Goal: Information Seeking & Learning: Learn about a topic

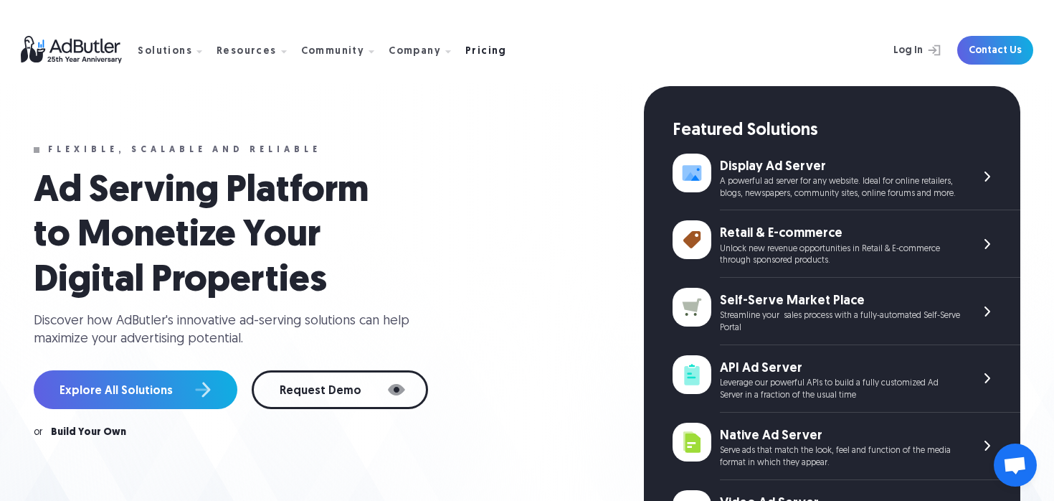
click at [477, 55] on div "Pricing" at bounding box center [486, 52] width 42 height 10
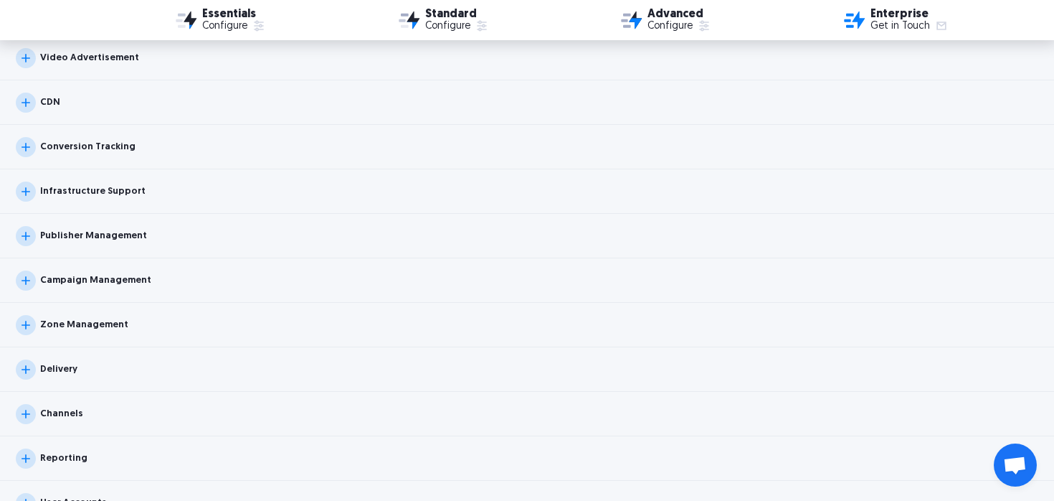
scroll to position [1554, 0]
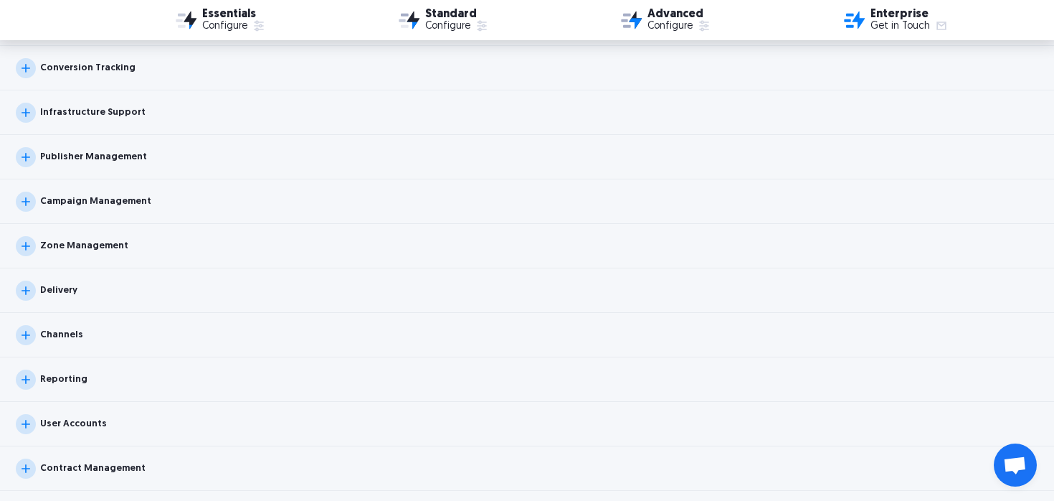
click at [214, 148] on div "Publisher Management" at bounding box center [527, 157] width 1054 height 44
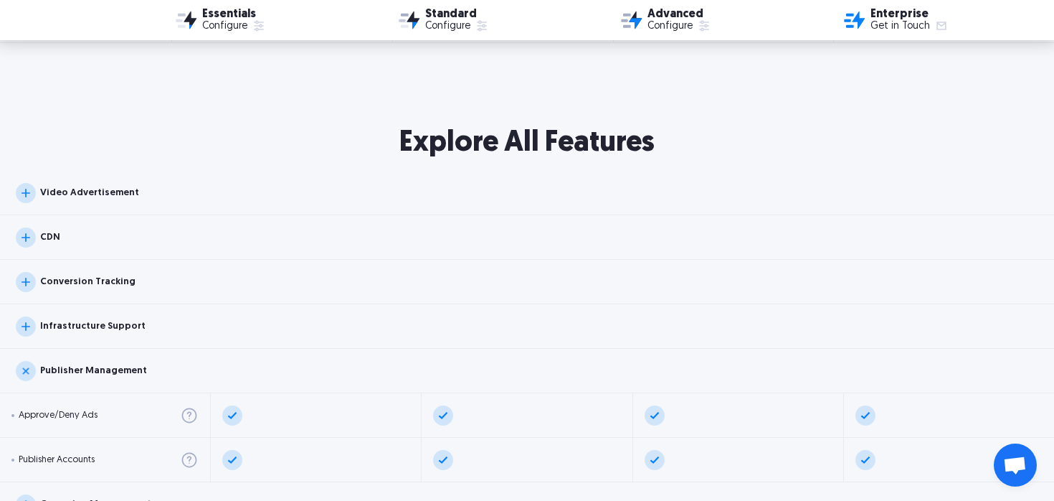
scroll to position [1468, 0]
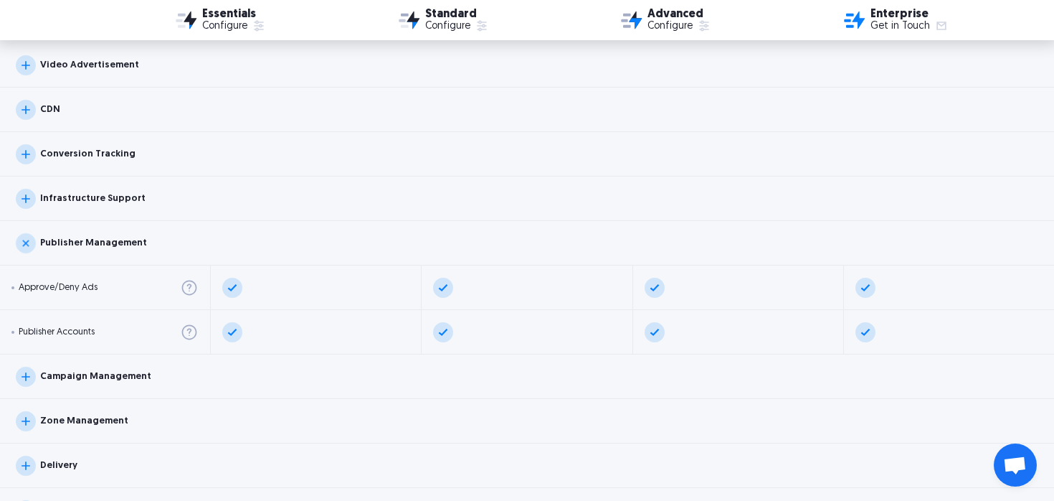
click at [95, 136] on div "Conversion Tracking" at bounding box center [527, 154] width 1054 height 44
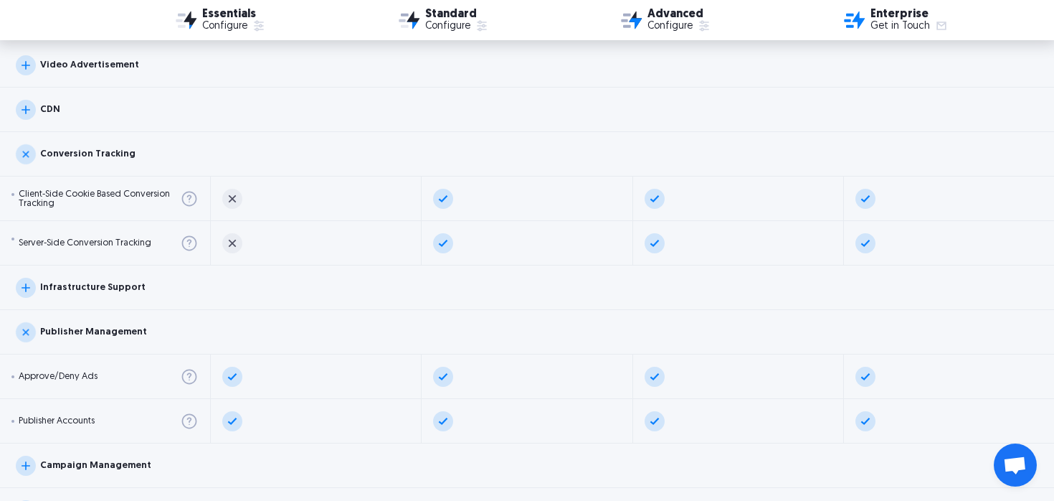
click at [410, 134] on div "Conversion Tracking" at bounding box center [527, 154] width 1054 height 44
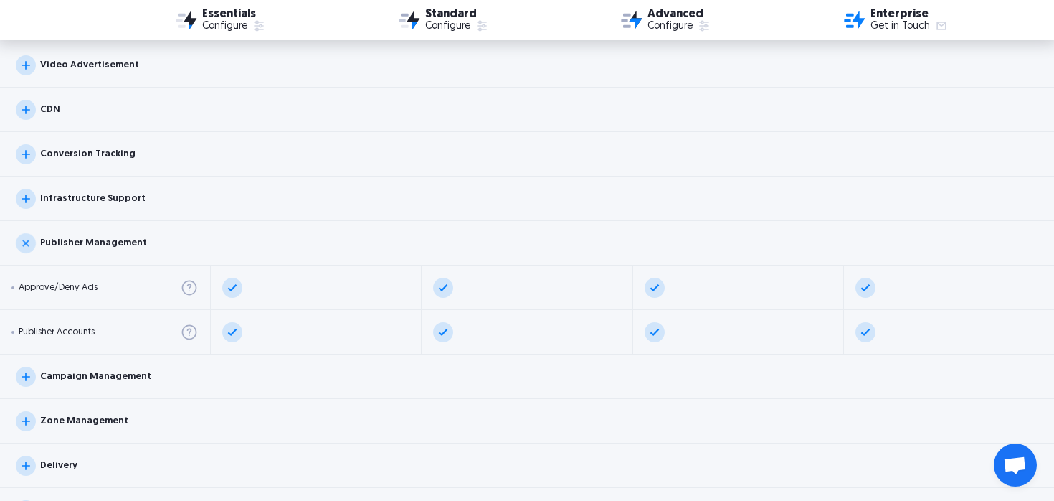
click at [404, 122] on div "CDN" at bounding box center [527, 109] width 1054 height 44
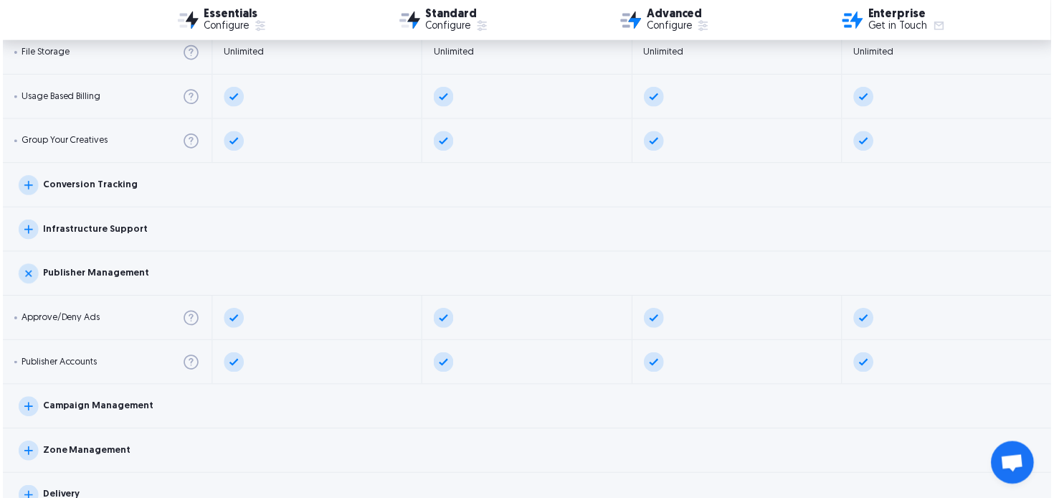
scroll to position [1607, 0]
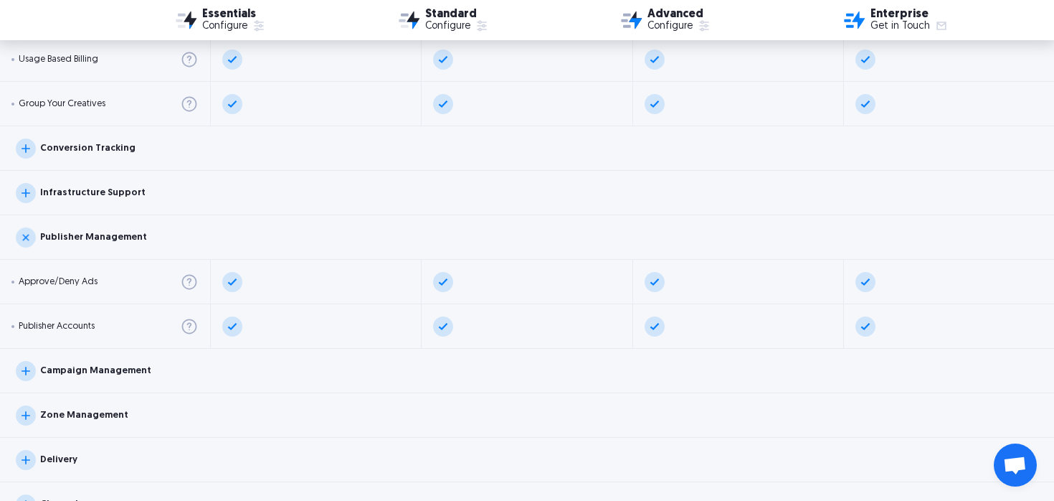
click at [70, 143] on div "Conversion Tracking" at bounding box center [87, 147] width 95 height 9
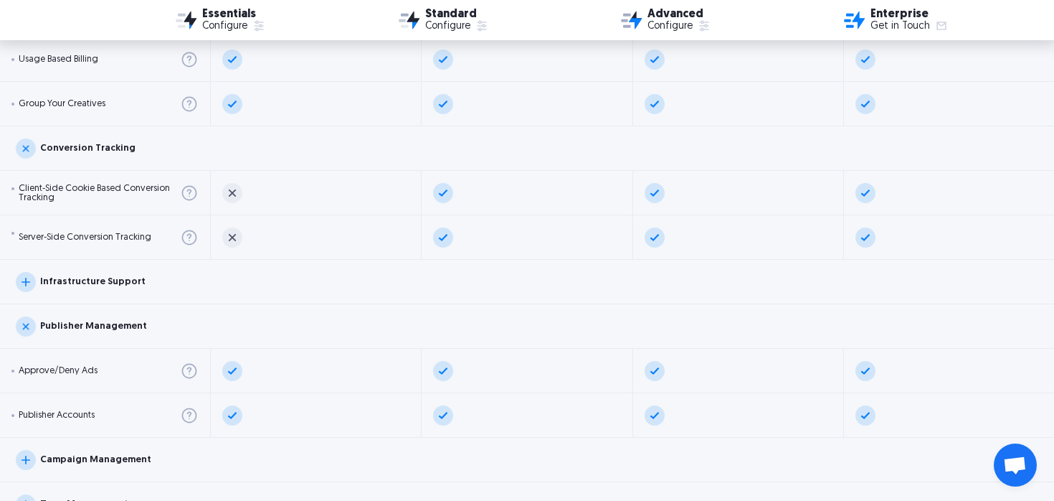
click at [131, 275] on div "Infrastructure Support" at bounding box center [81, 282] width 130 height 20
